Goal: Navigation & Orientation: Find specific page/section

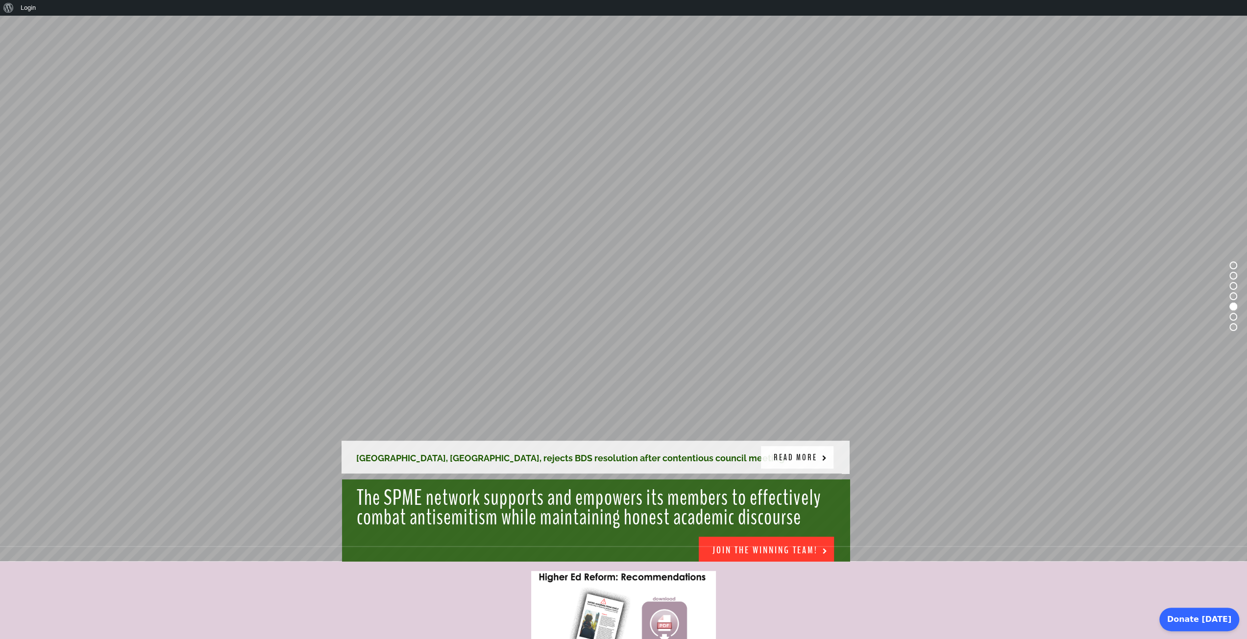
scroll to position [98, 0]
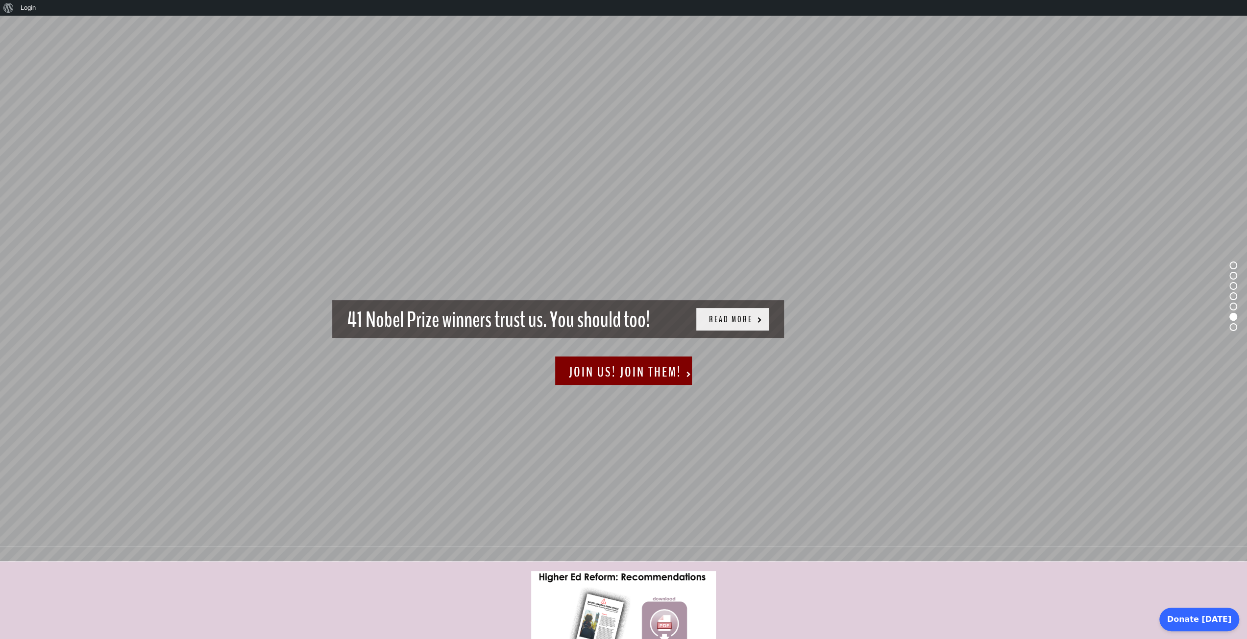
click at [731, 329] on rs-layer "READ MORE" at bounding box center [732, 319] width 73 height 23
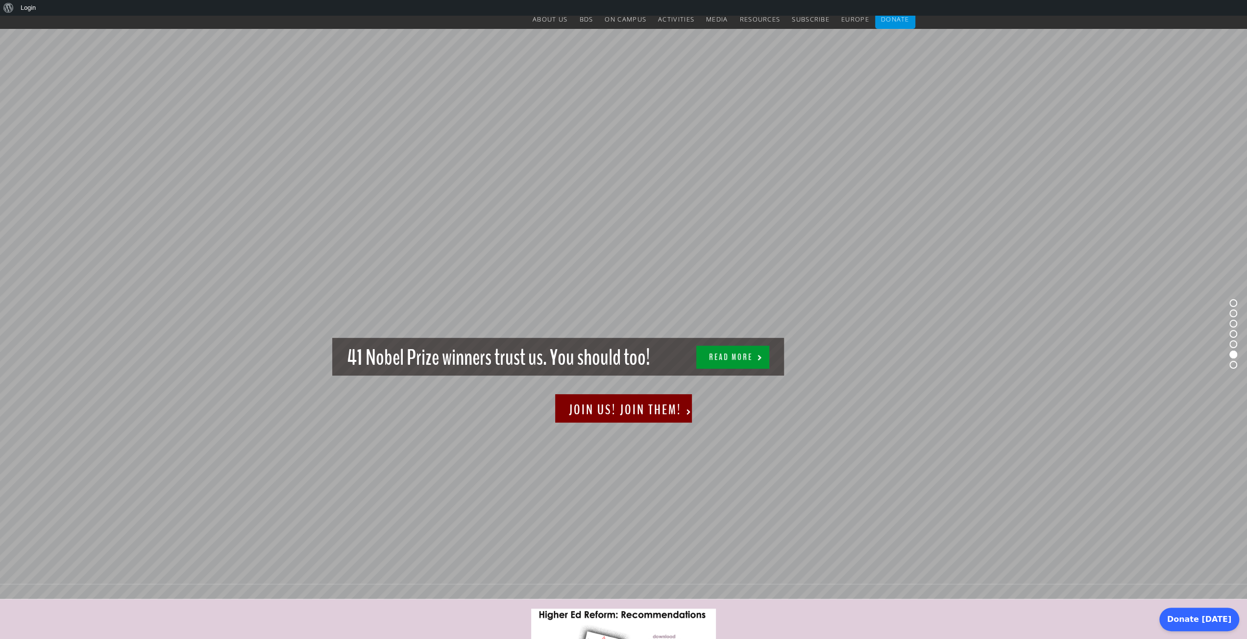
scroll to position [0, 0]
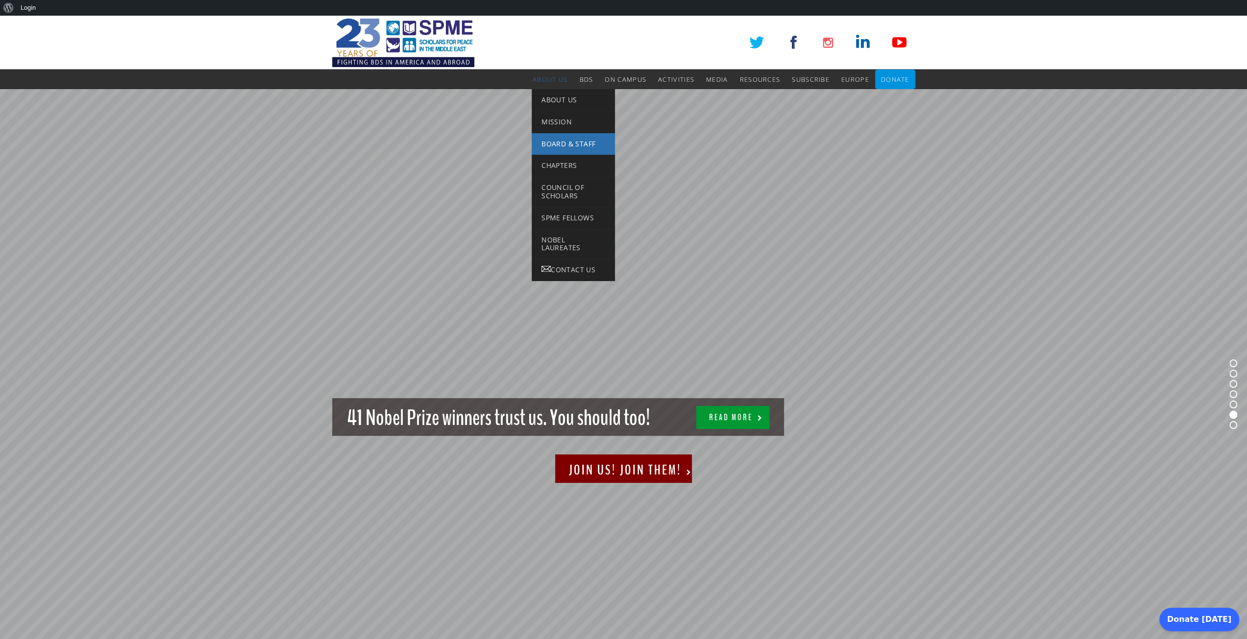
click at [565, 141] on span "Board & Staff" at bounding box center [568, 143] width 54 height 9
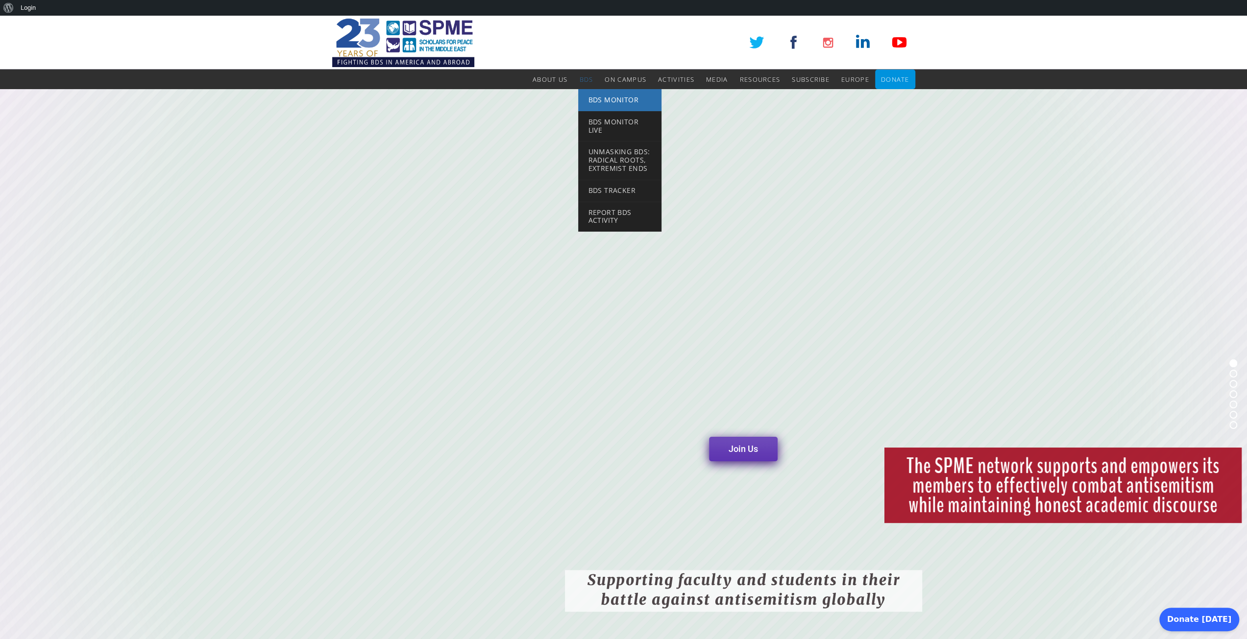
click at [600, 102] on span "BDS Monitor" at bounding box center [613, 99] width 50 height 9
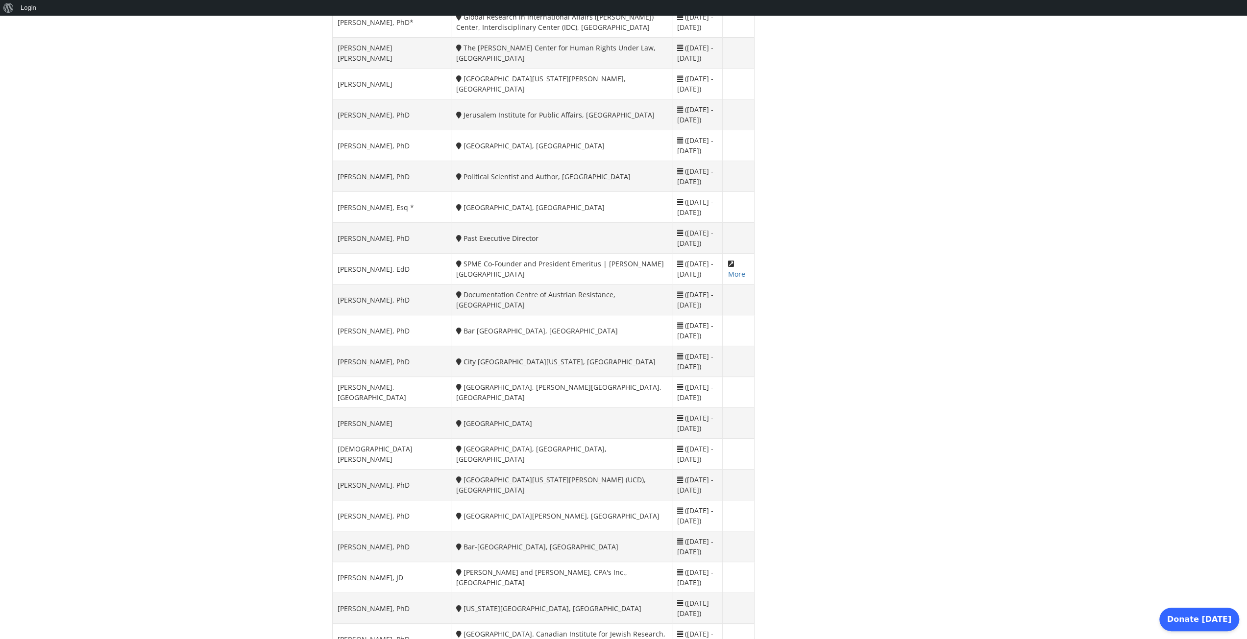
scroll to position [1519, 0]
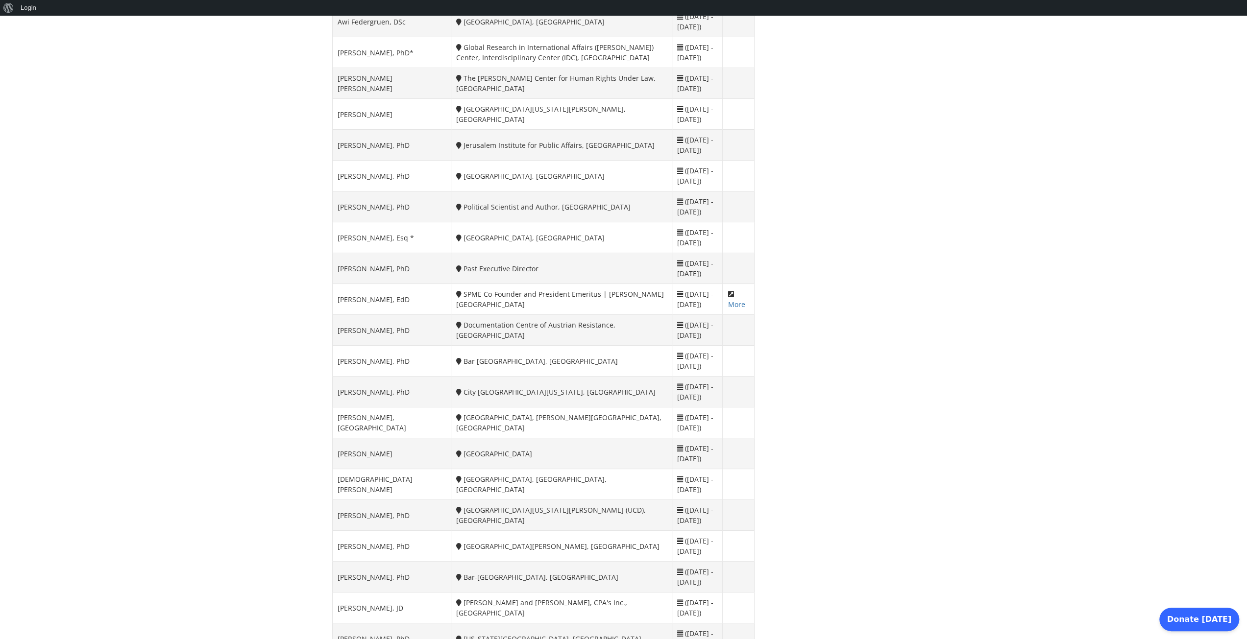
click at [367, 459] on td "Nidra Poller" at bounding box center [391, 454] width 119 height 31
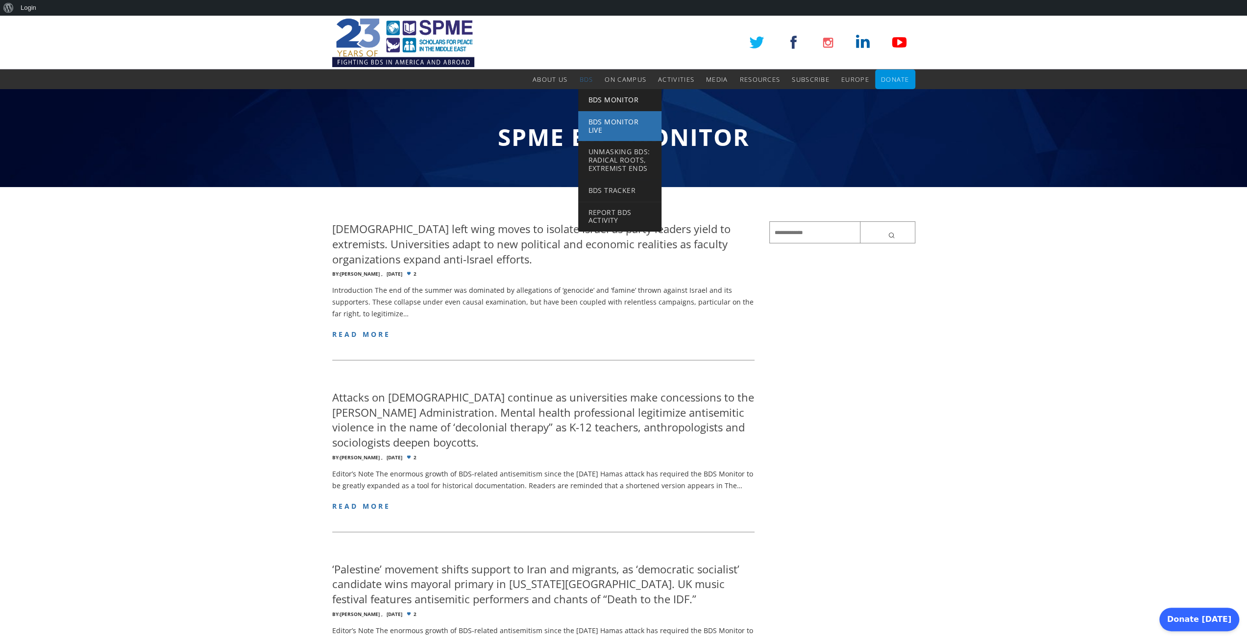
click at [605, 125] on span "BDS Monitor Live" at bounding box center [613, 126] width 50 height 18
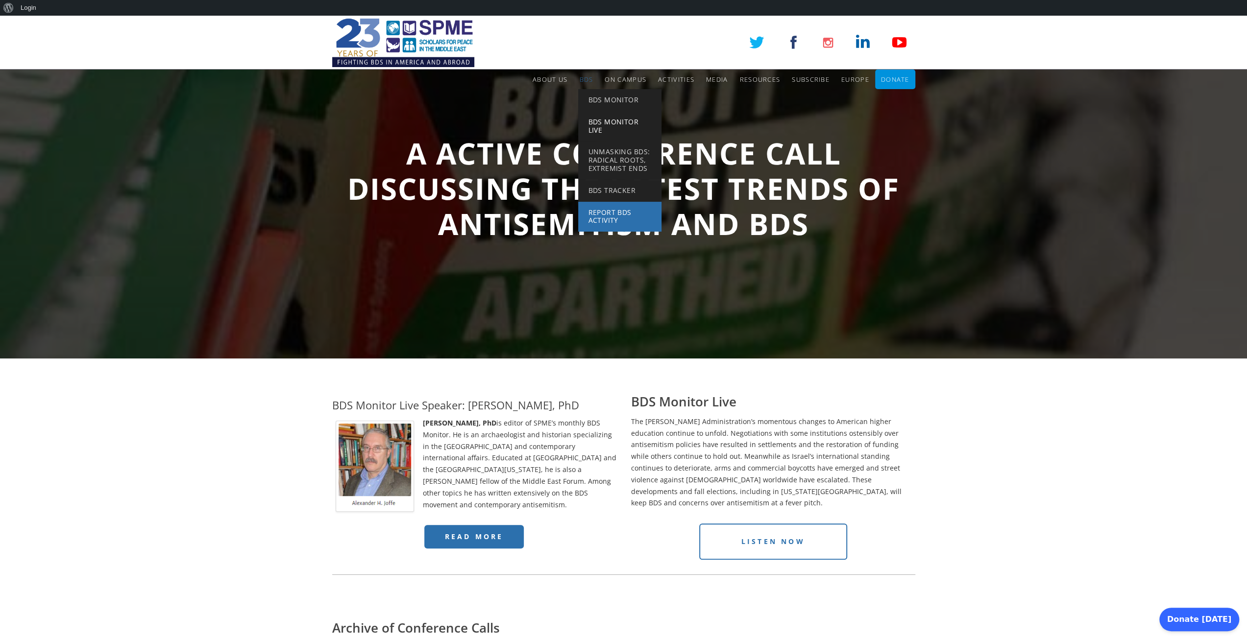
click at [611, 213] on span "Report BDS Activity" at bounding box center [609, 217] width 43 height 18
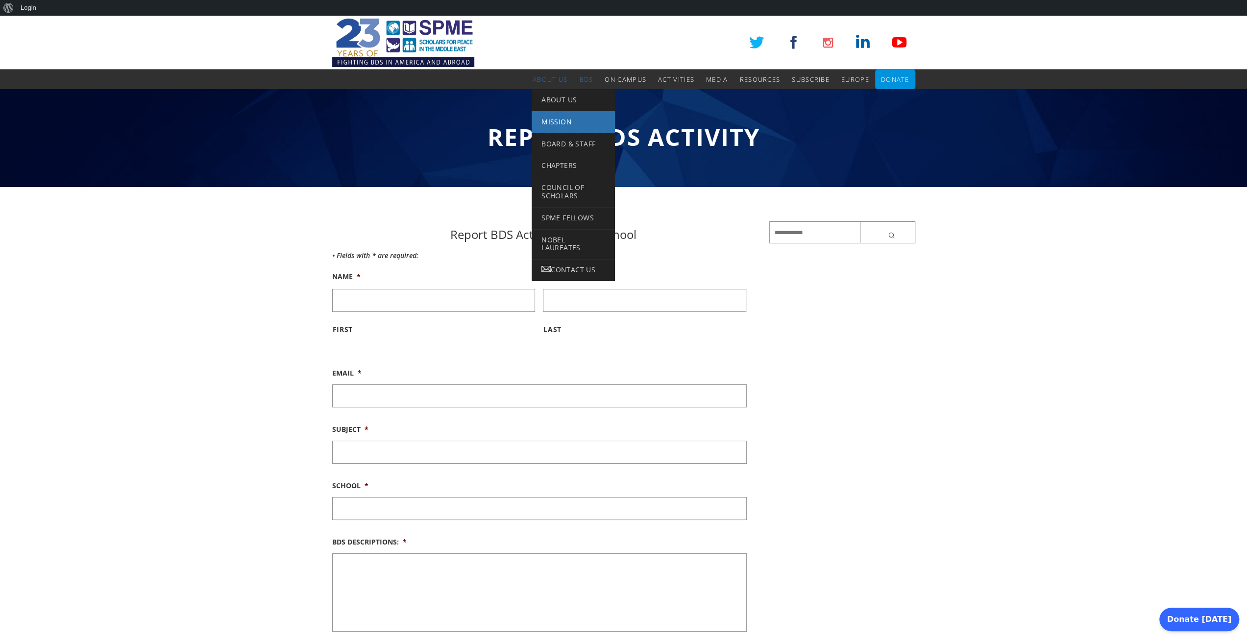
click at [558, 127] on link "Mission" at bounding box center [573, 122] width 83 height 22
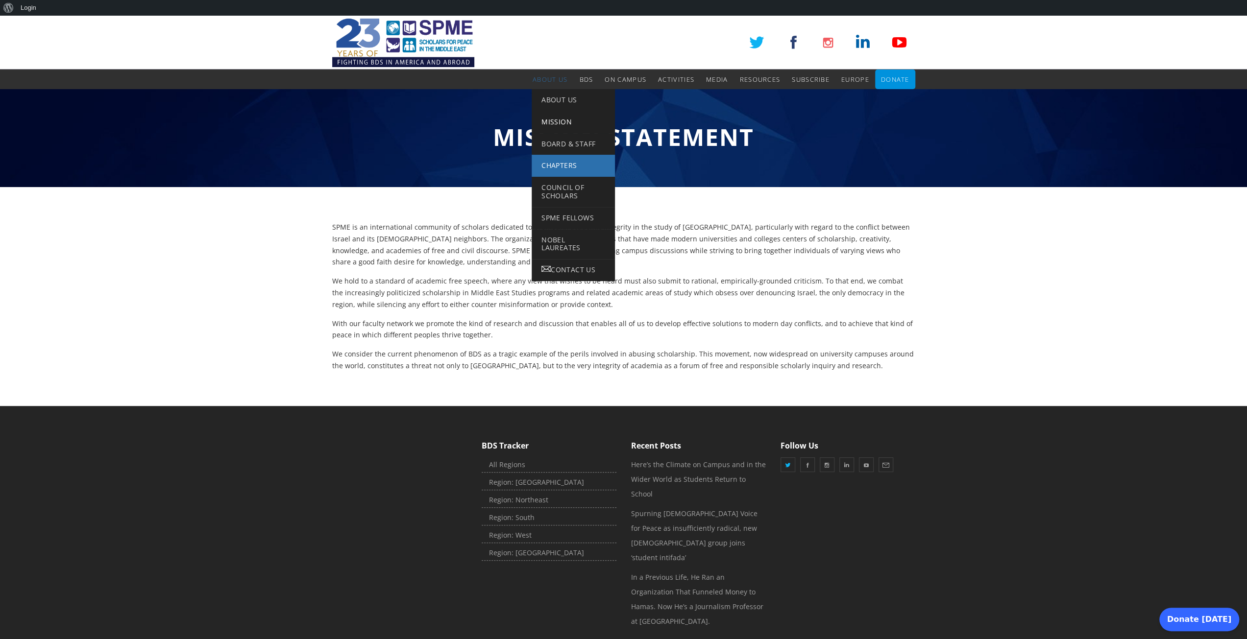
click at [552, 167] on span "Chapters" at bounding box center [558, 165] width 35 height 9
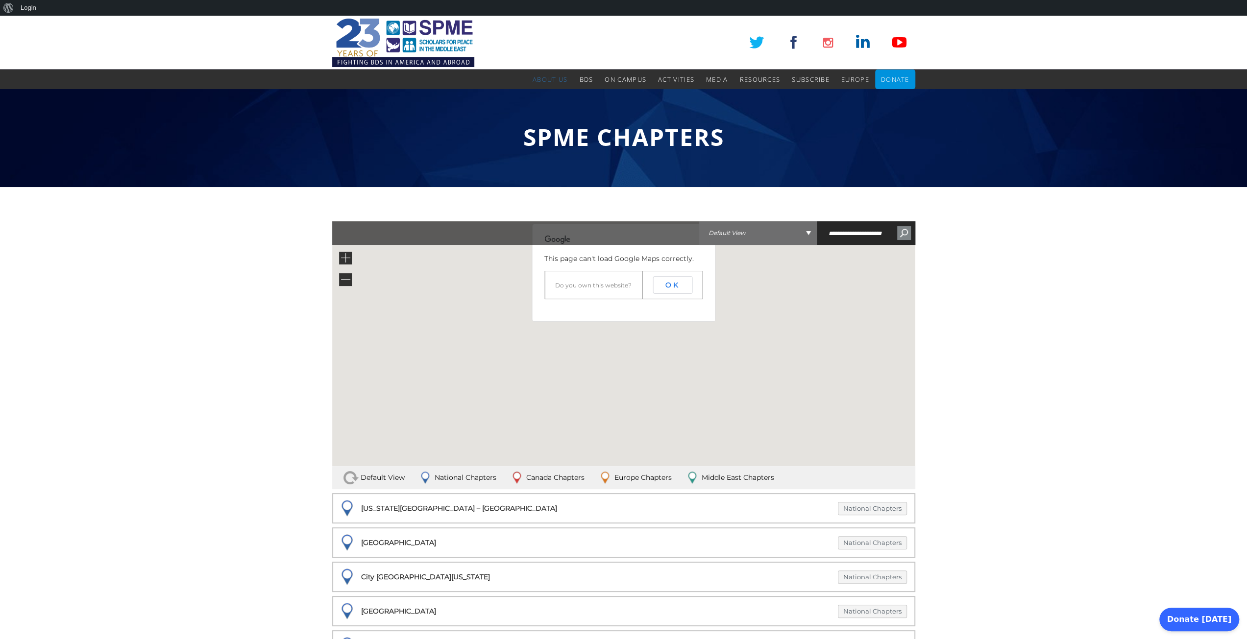
click at [673, 277] on button "OK" at bounding box center [672, 285] width 39 height 18
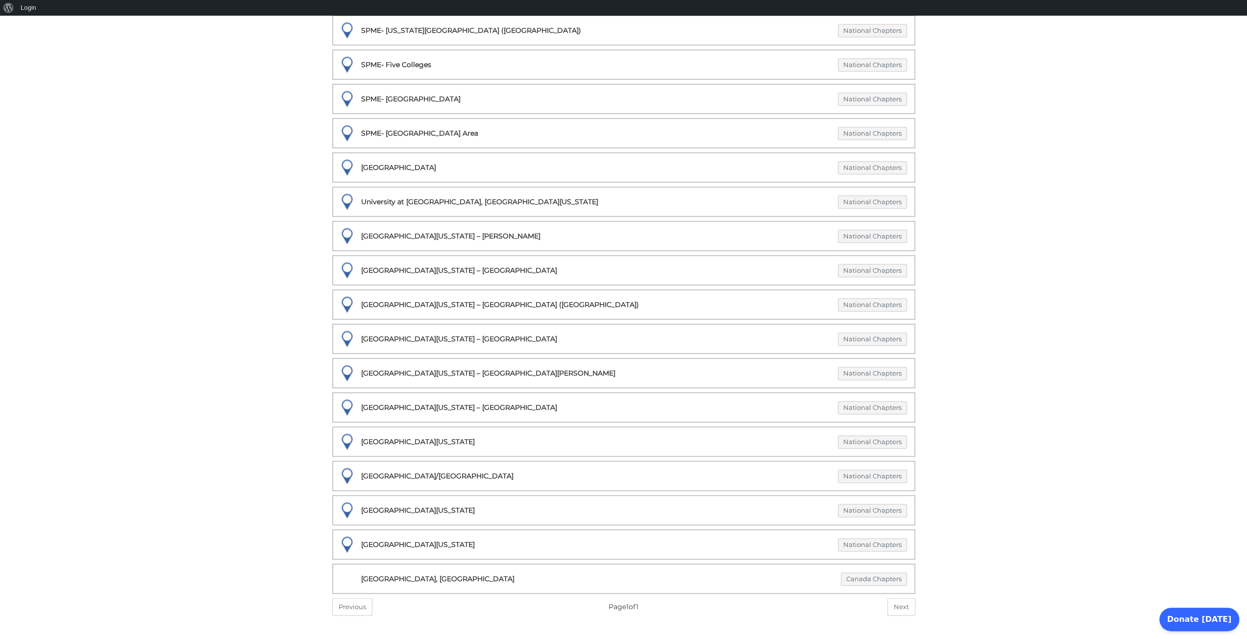
scroll to position [1189, 0]
click at [368, 264] on div "University of California – Irvine National Chapters" at bounding box center [624, 271] width 566 height 14
click at [895, 264] on link "National Chapters" at bounding box center [872, 270] width 69 height 13
select select "***"
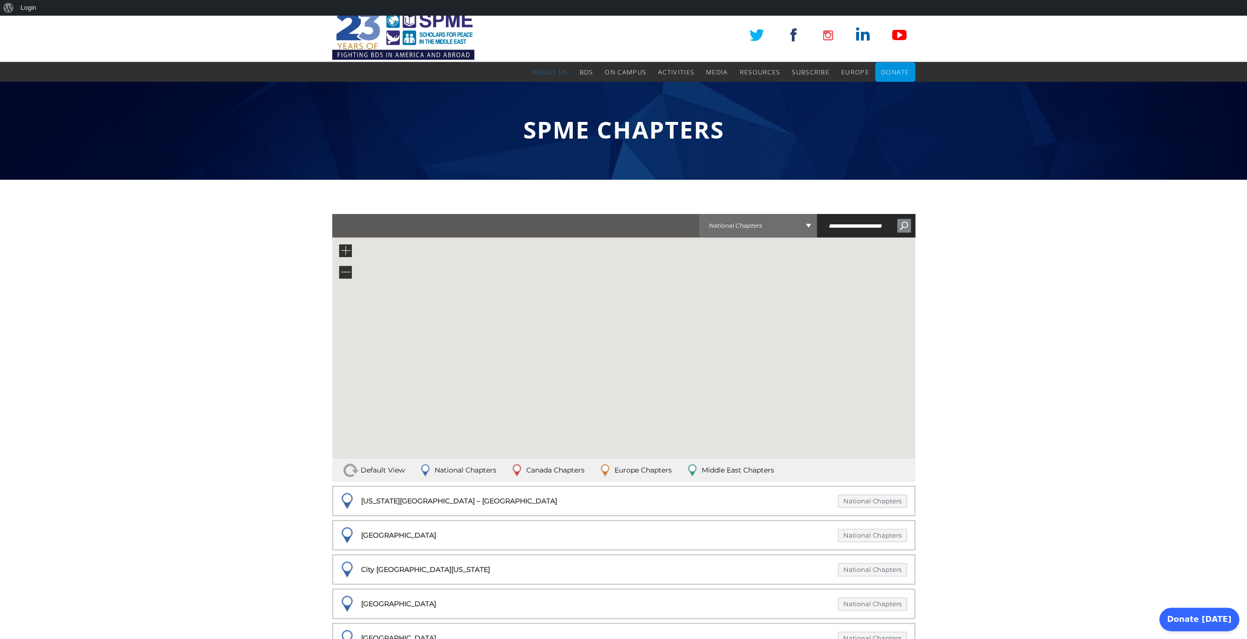
scroll to position [0, 0]
